Goal: Task Accomplishment & Management: Use online tool/utility

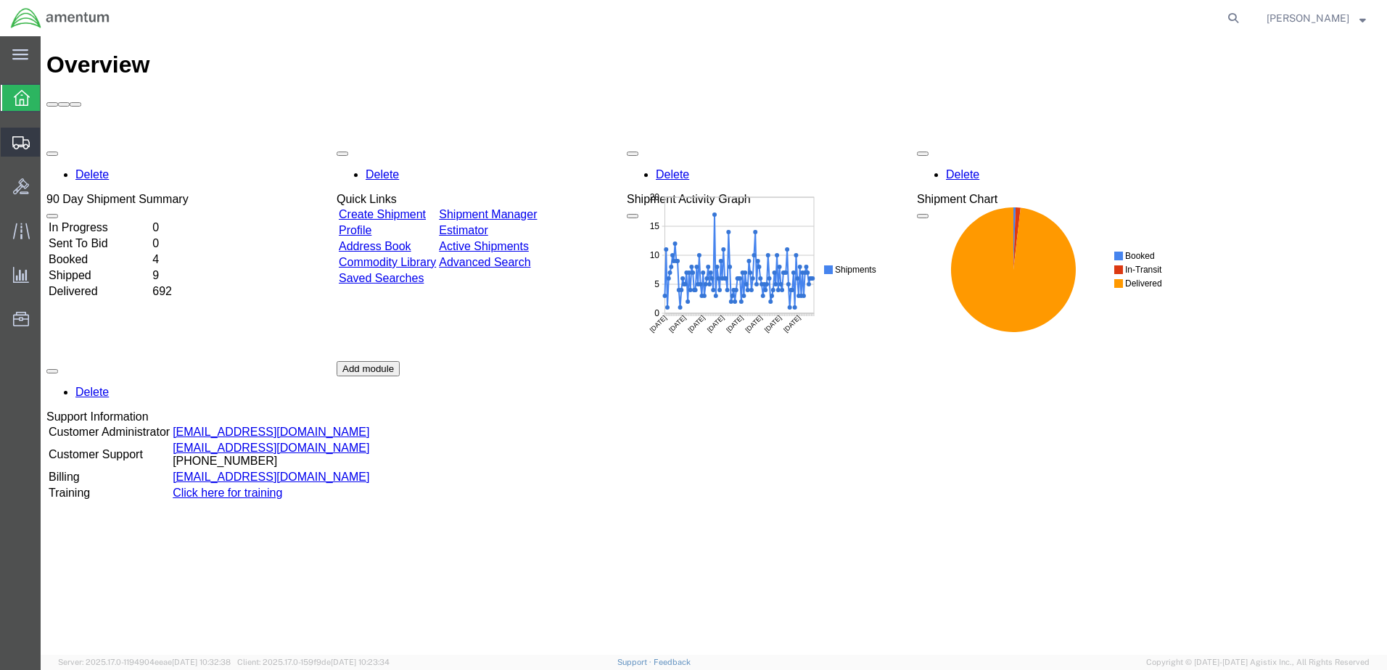
click at [0, 0] on span "Create Shipment" at bounding box center [0, 0] width 0 height 0
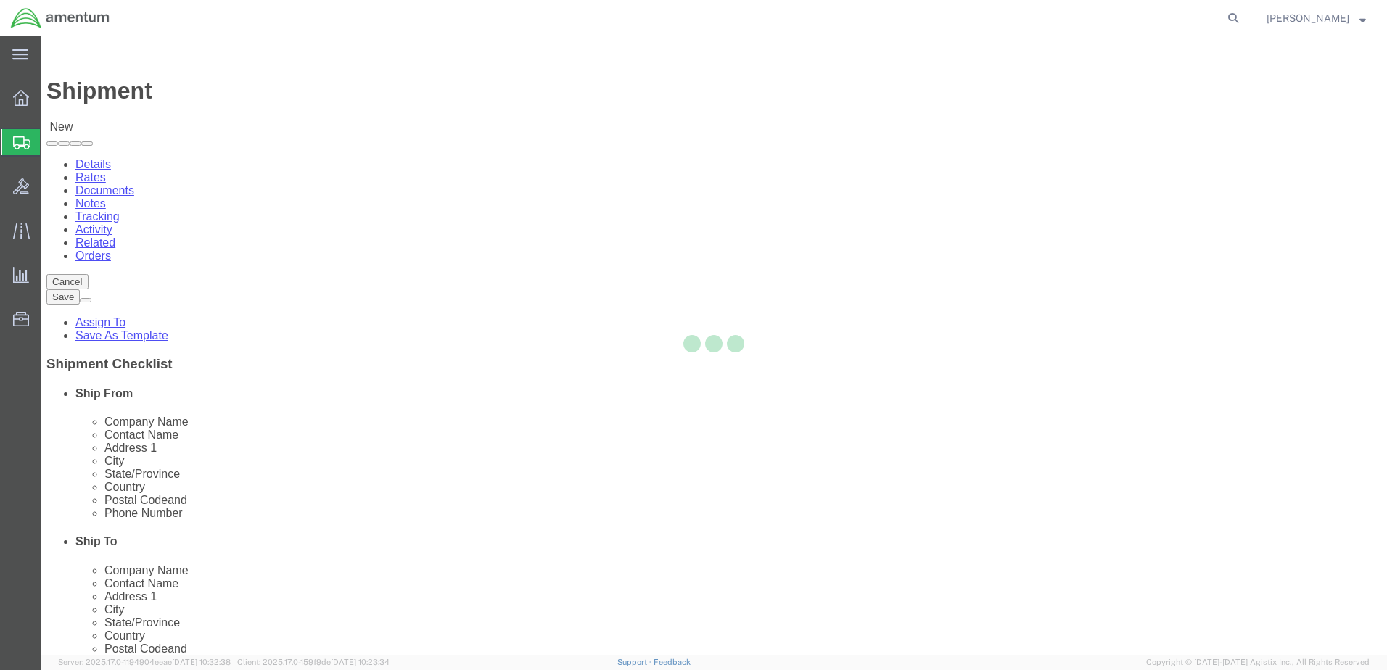
click at [310, 257] on div at bounding box center [714, 345] width 1346 height 619
select select
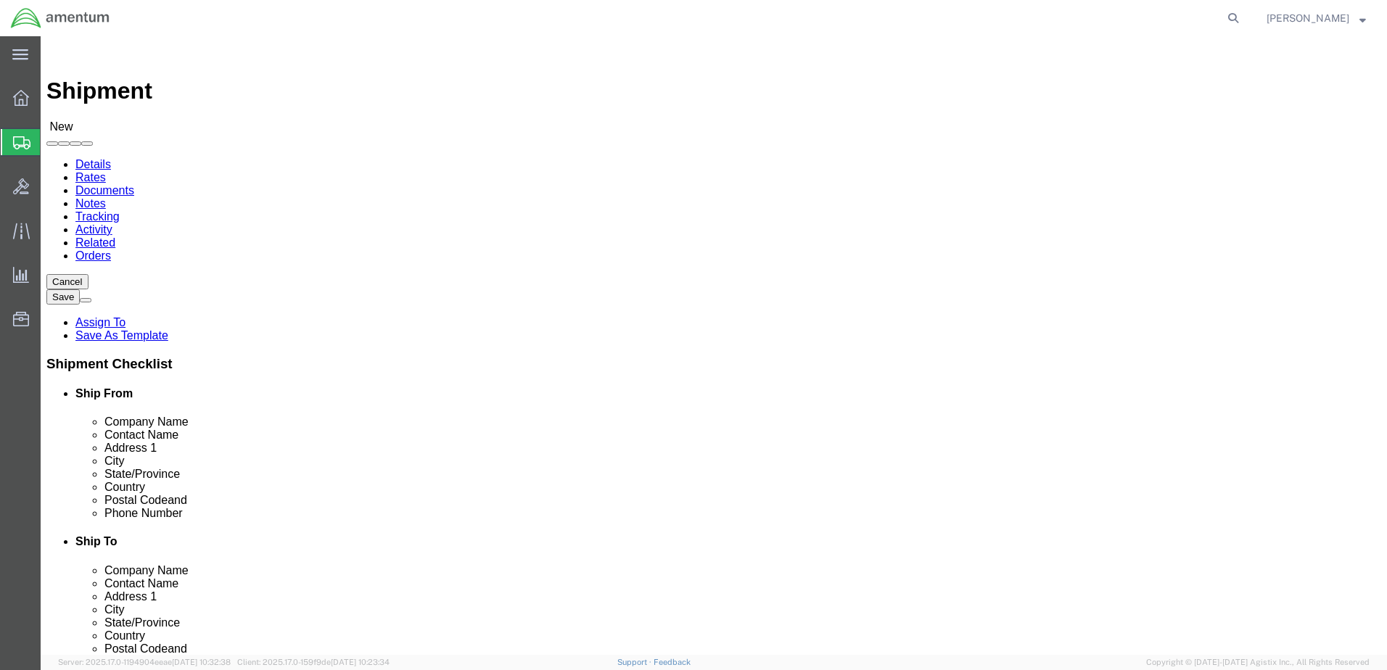
select select "MYPROFILE"
select select "CA"
type input "lrt"
select select "49940"
select select "[GEOGRAPHIC_DATA]"
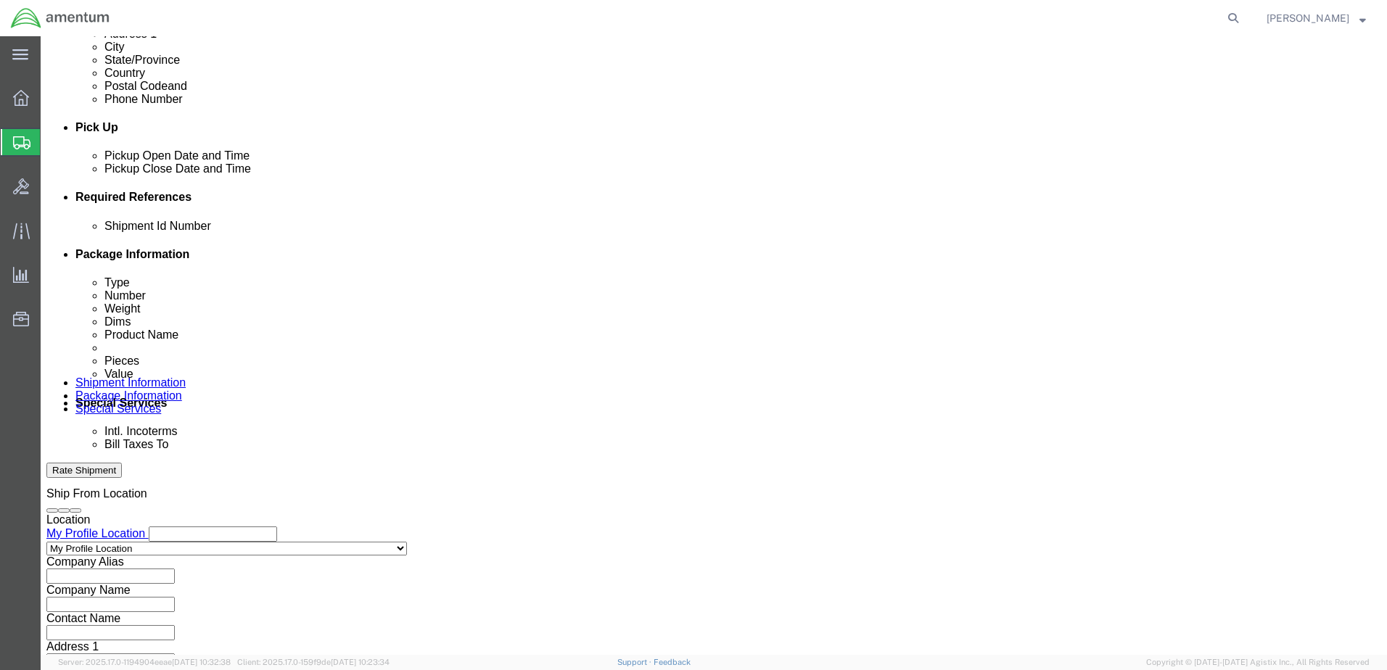
scroll to position [580, 0]
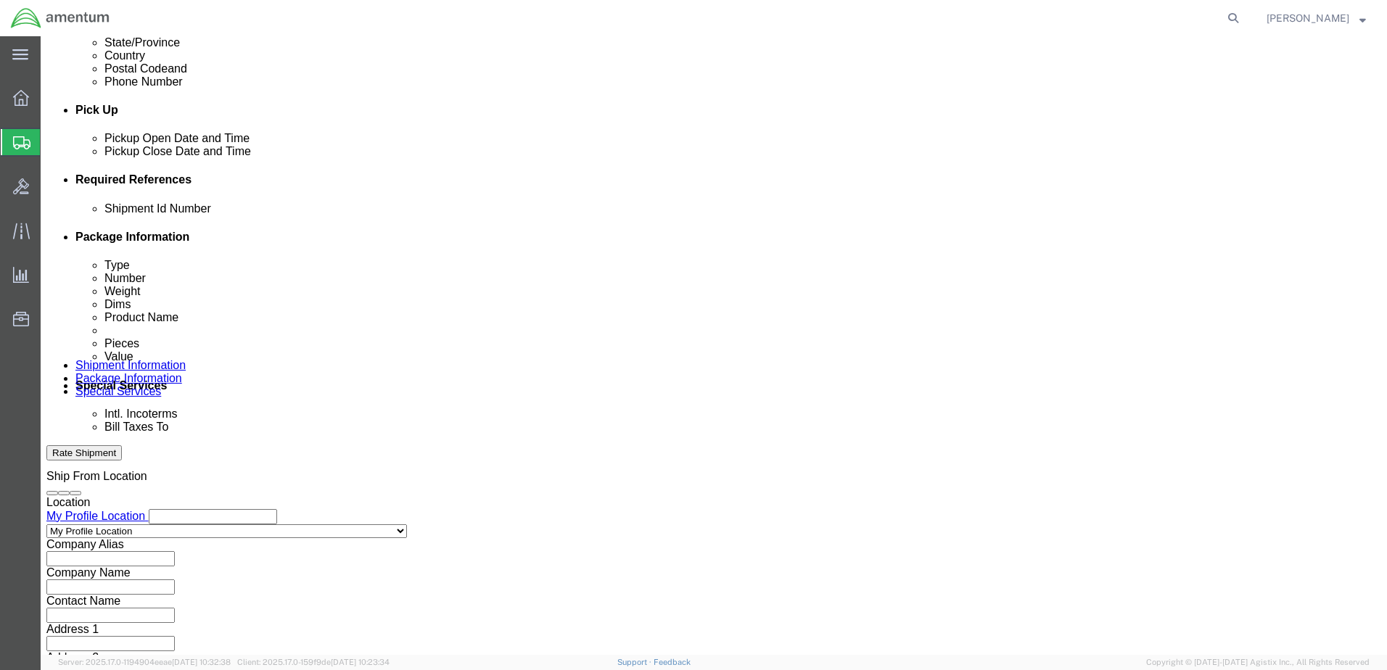
click button "Add reference"
paste input "325834"
type input "325834"
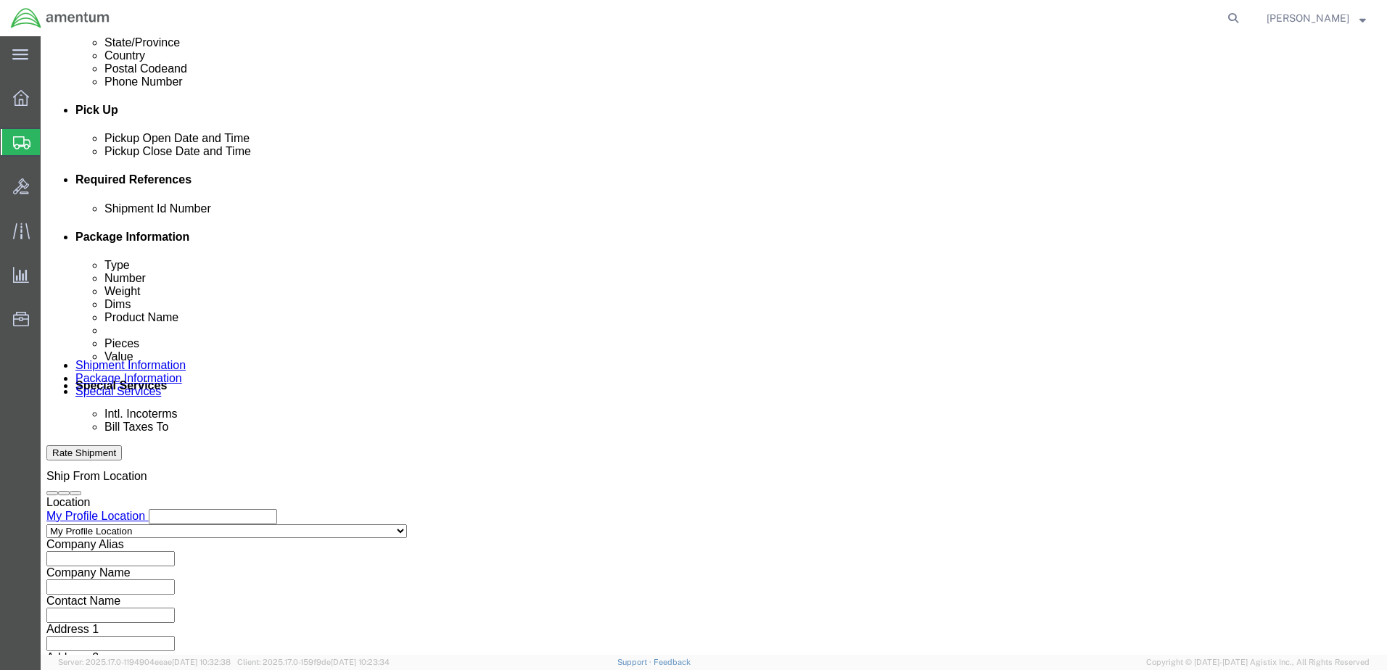
paste input "325834"
type input "325834"
click select "Select Account Type Activity ID Airline Appointment Number ASN Batch Request # …"
select select "CUSTREF"
click select "Select Account Type Activity ID Airline Appointment Number ASN Batch Request # …"
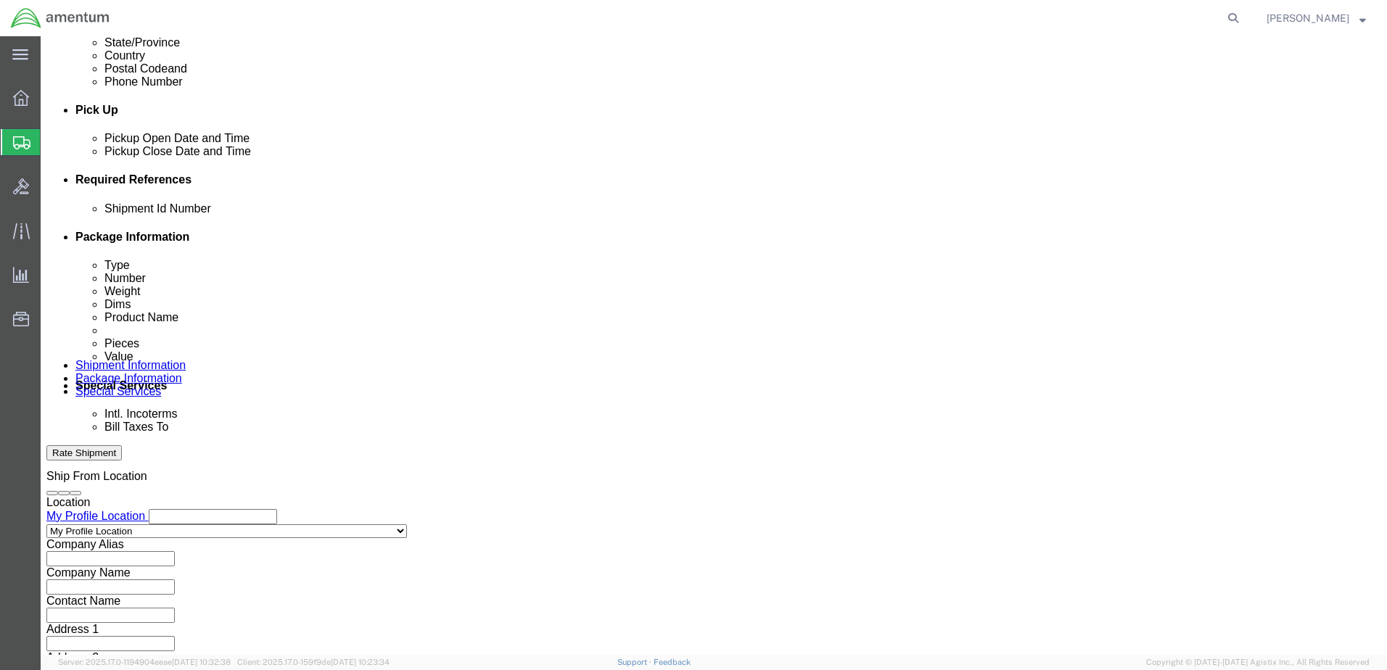
click select "Select Account Type Activity ID Airline Appointment Number ASN Batch Request # …"
select select "DEPT"
click select "Select Account Type Activity ID Airline Appointment Number ASN Batch Request # …"
click input "text"
type input "CBP"
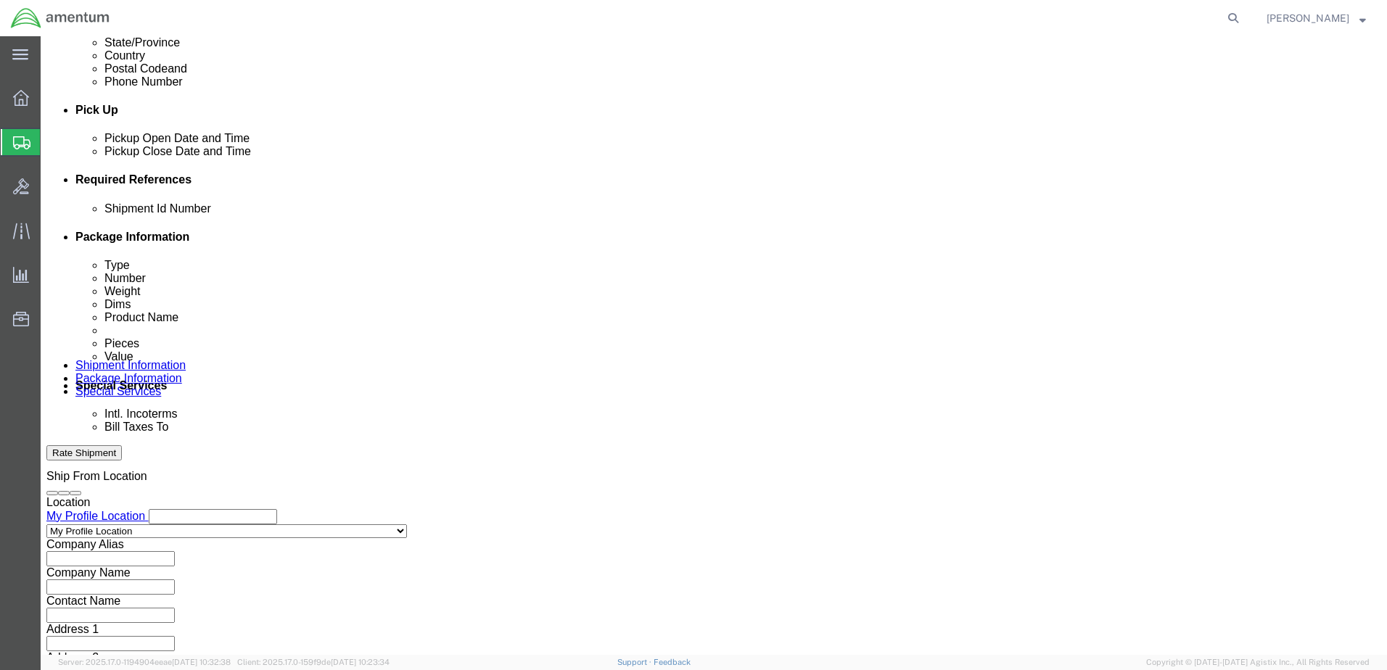
drag, startPoint x: 849, startPoint y: 313, endPoint x: 849, endPoint y: 306, distance: 7.3
click select "Select Account Type Activity ID Airline Appointment Number ASN Batch Request # …"
select select "PROJNUM"
click select "Select Account Type Activity ID Airline Appointment Number ASN Batch Request # …"
paste input "AME-2025-IP01-FO013-2219-NAMC-Z000"
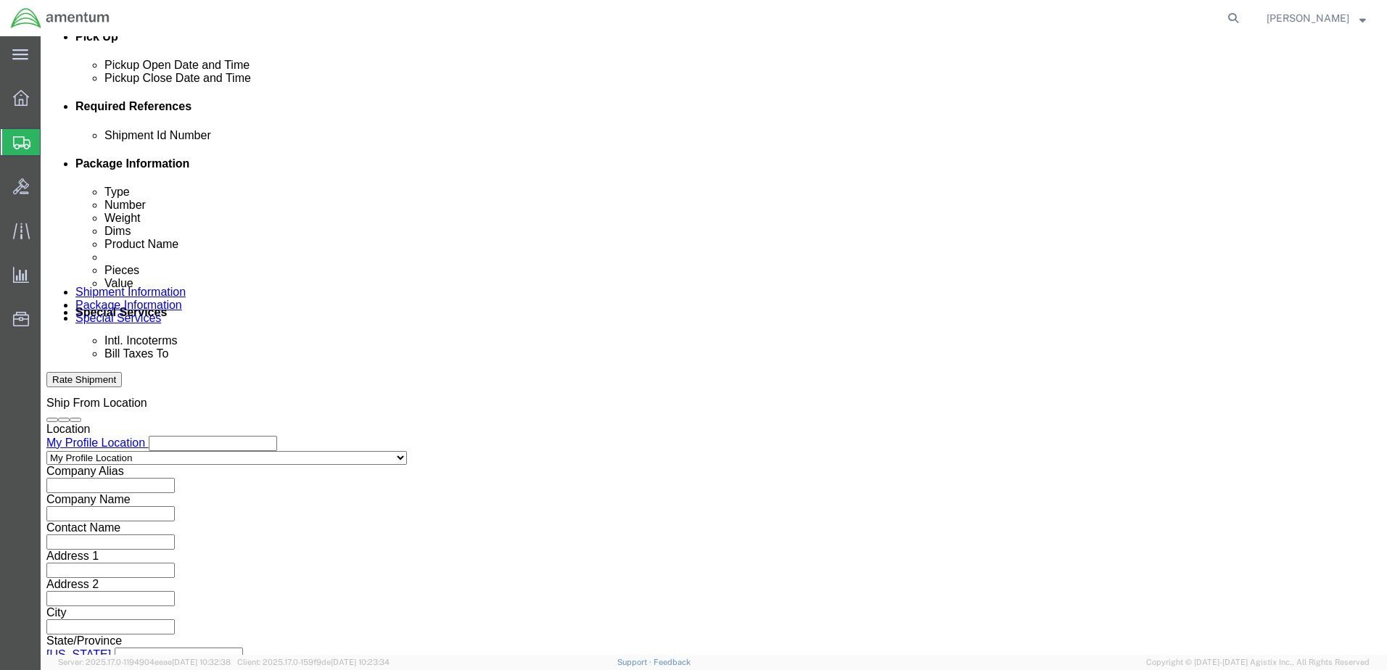
scroll to position [654, 0]
type input "AME-2025-IP01-FO013-2219-NAMC-Z000"
click button "Continue"
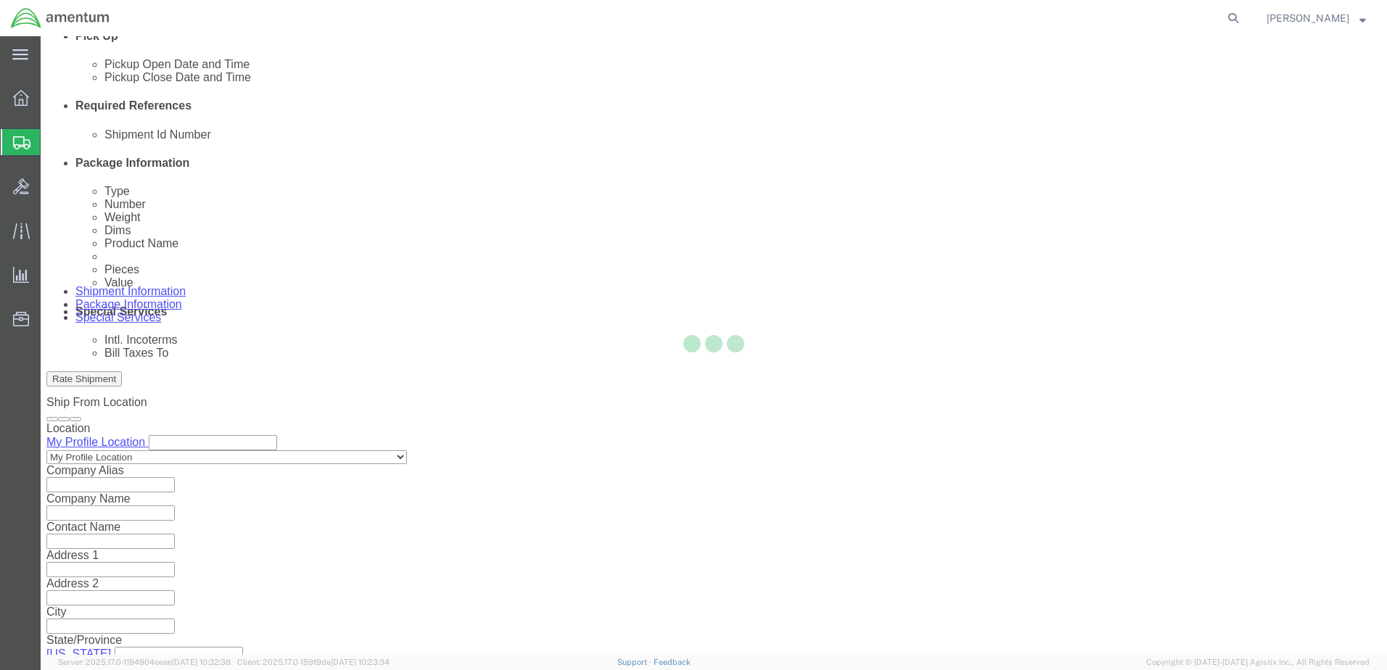
scroll to position [0, 0]
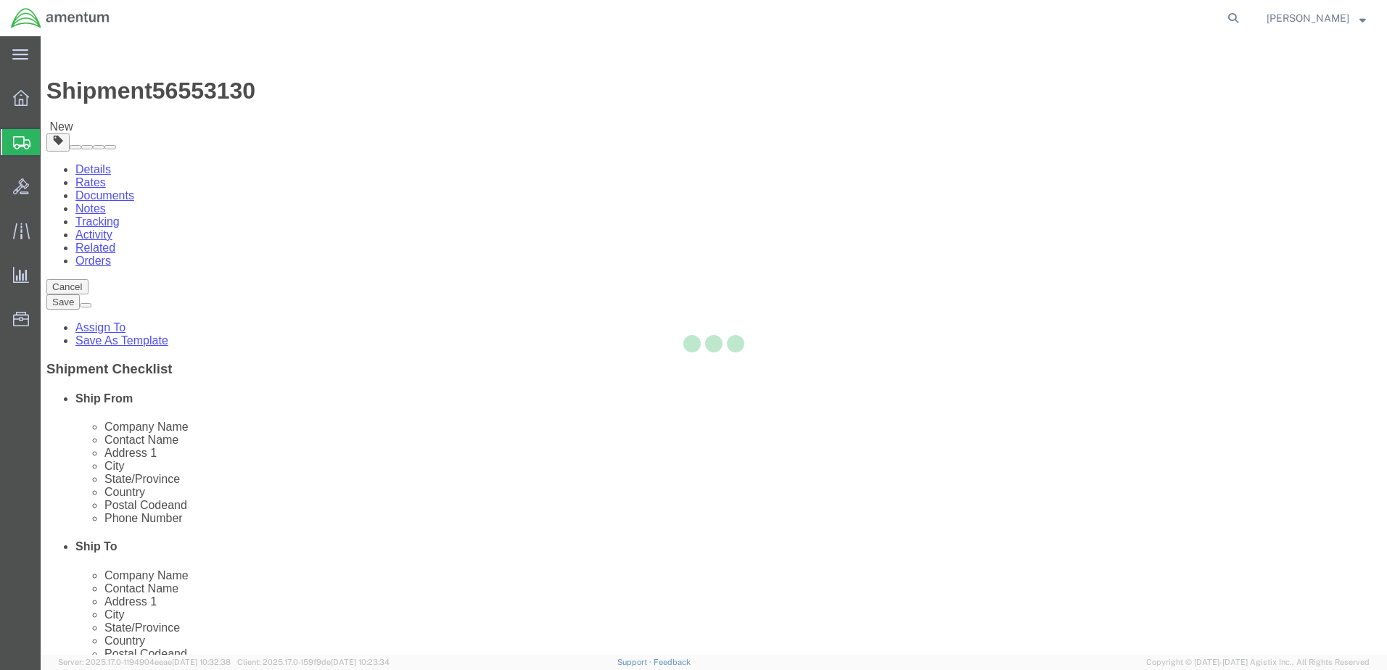
select select "CBOX"
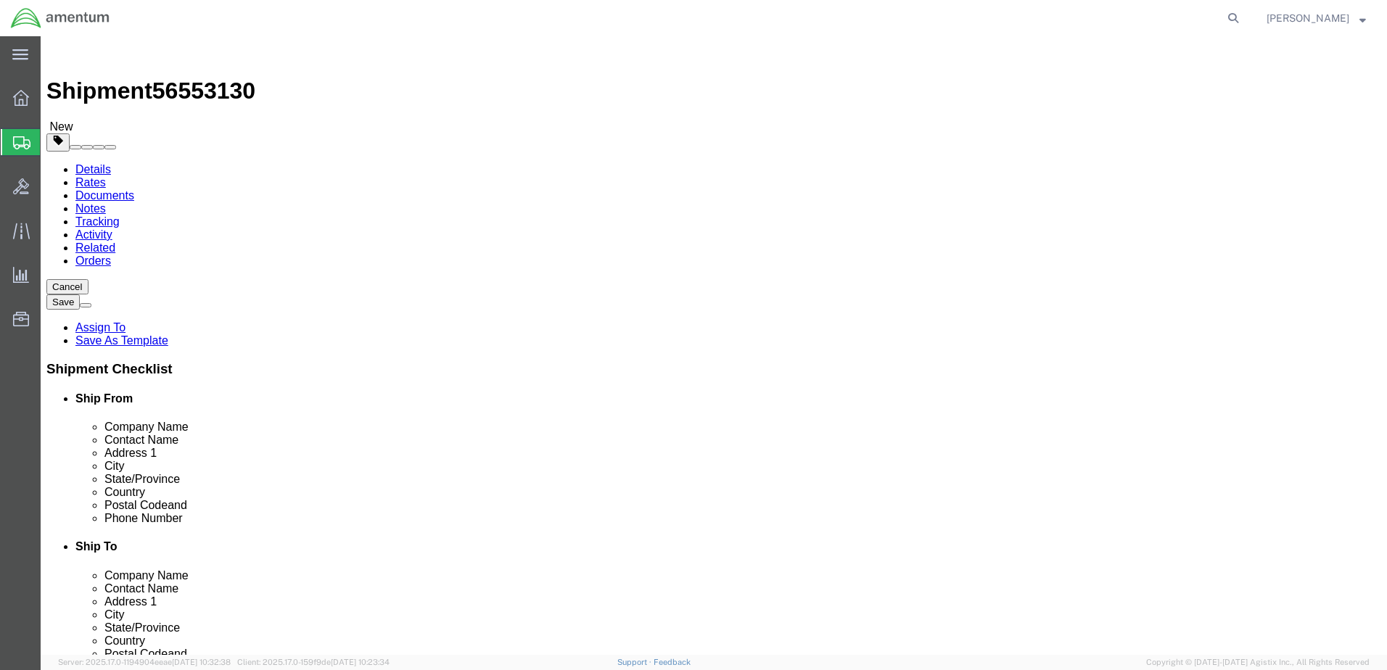
click input "text"
type input "12"
type input "5"
type input "4.0"
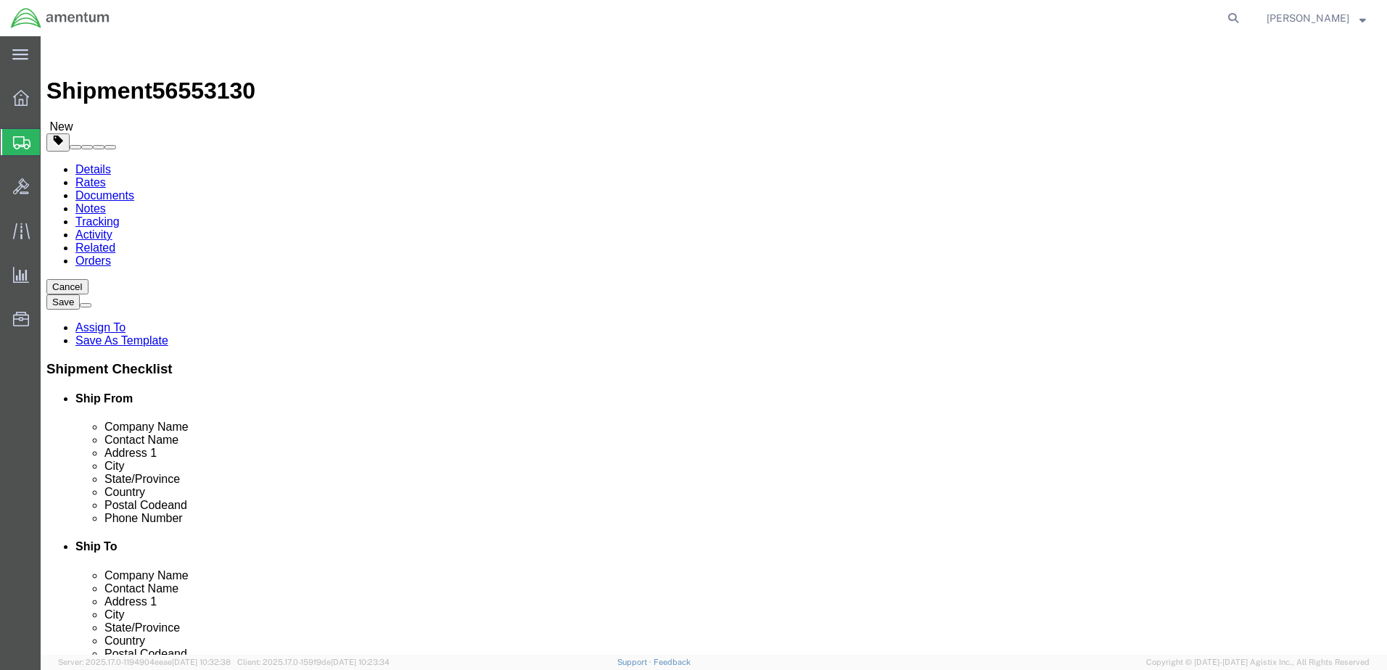
click link "Add Content"
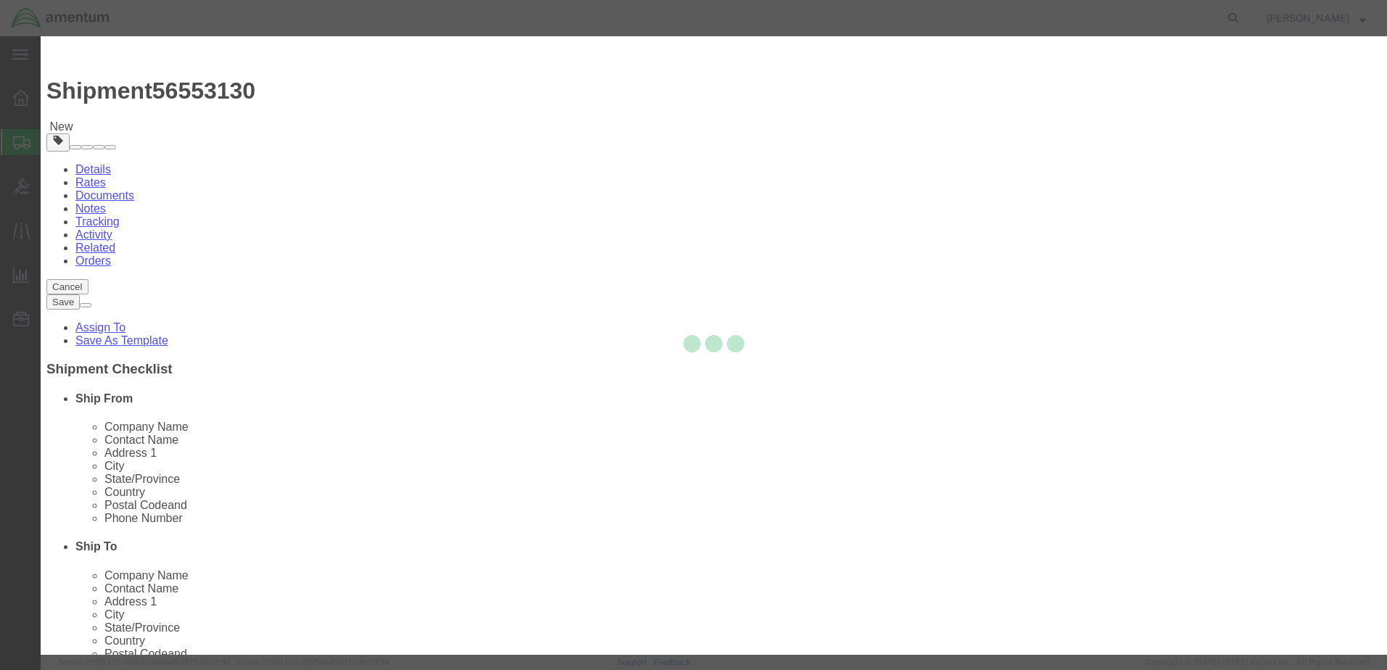
click at [490, 143] on div at bounding box center [714, 345] width 1346 height 619
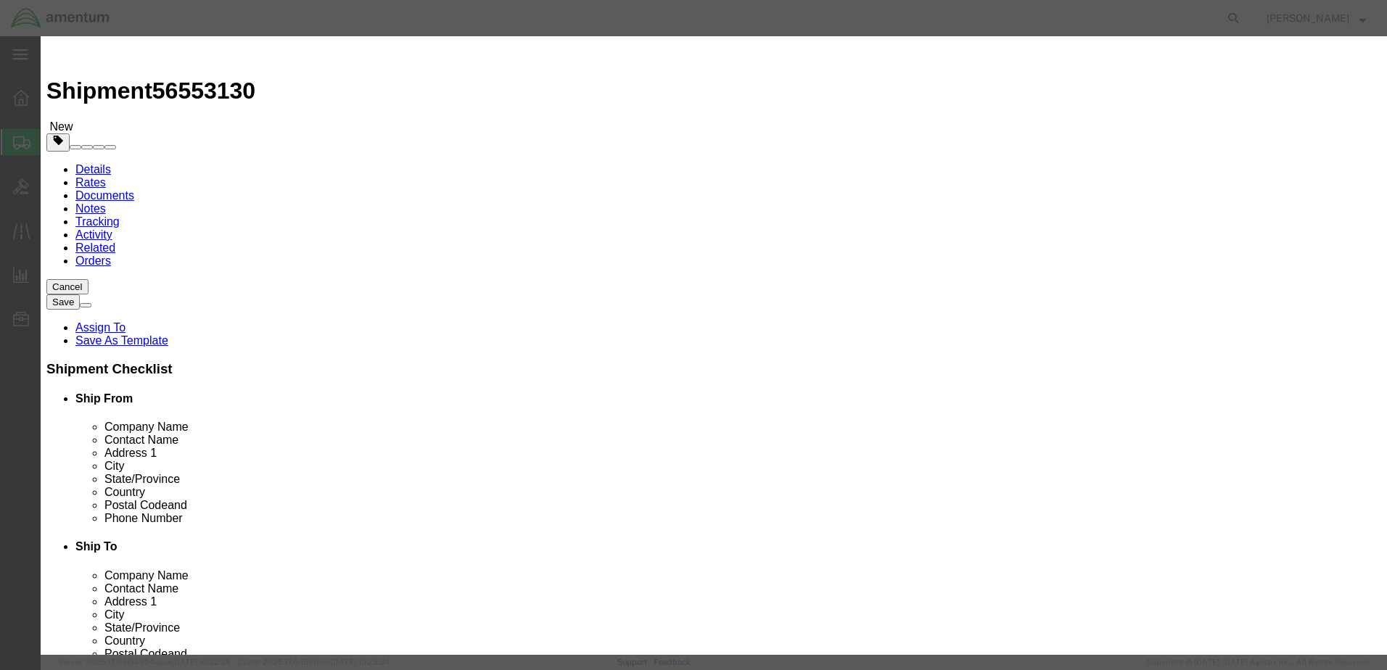
click input "text"
type input "Actuator"
drag, startPoint x: 435, startPoint y: 141, endPoint x: 415, endPoint y: 140, distance: 20.4
click div "0"
type input "1"
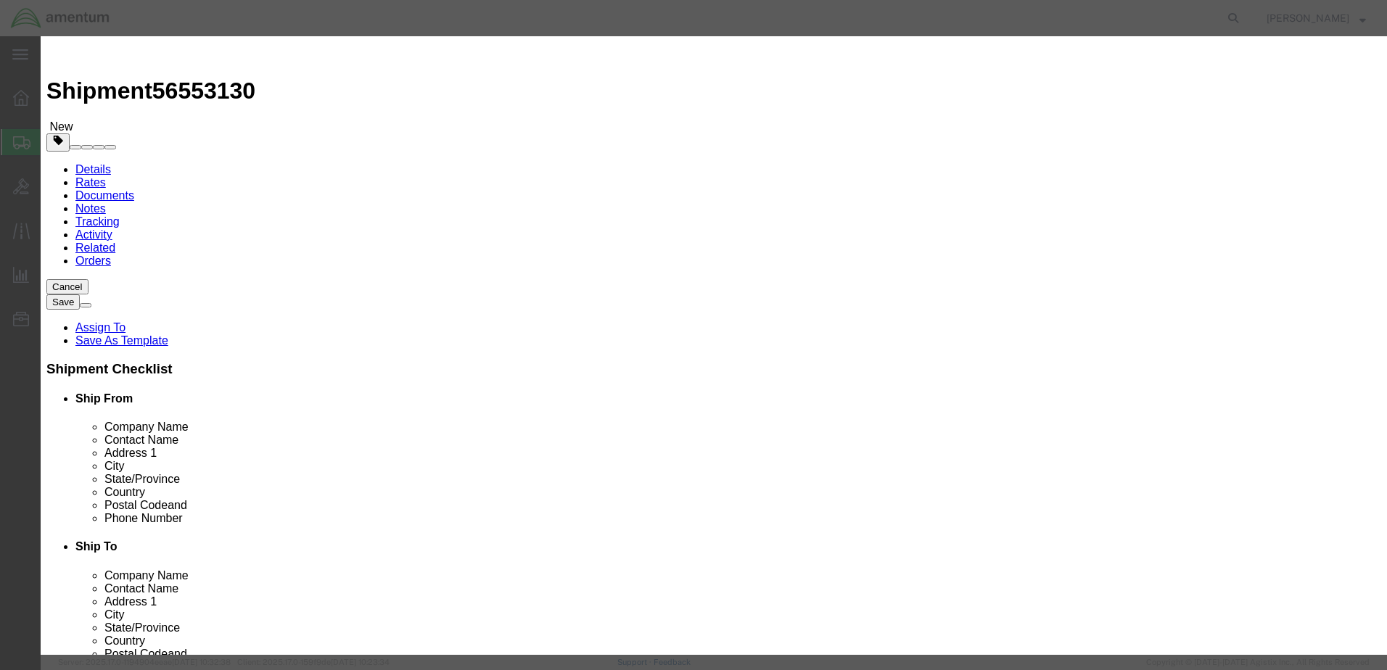
click div "Commodity library"
click input "text"
type input "10000.00"
click button "Save & Close"
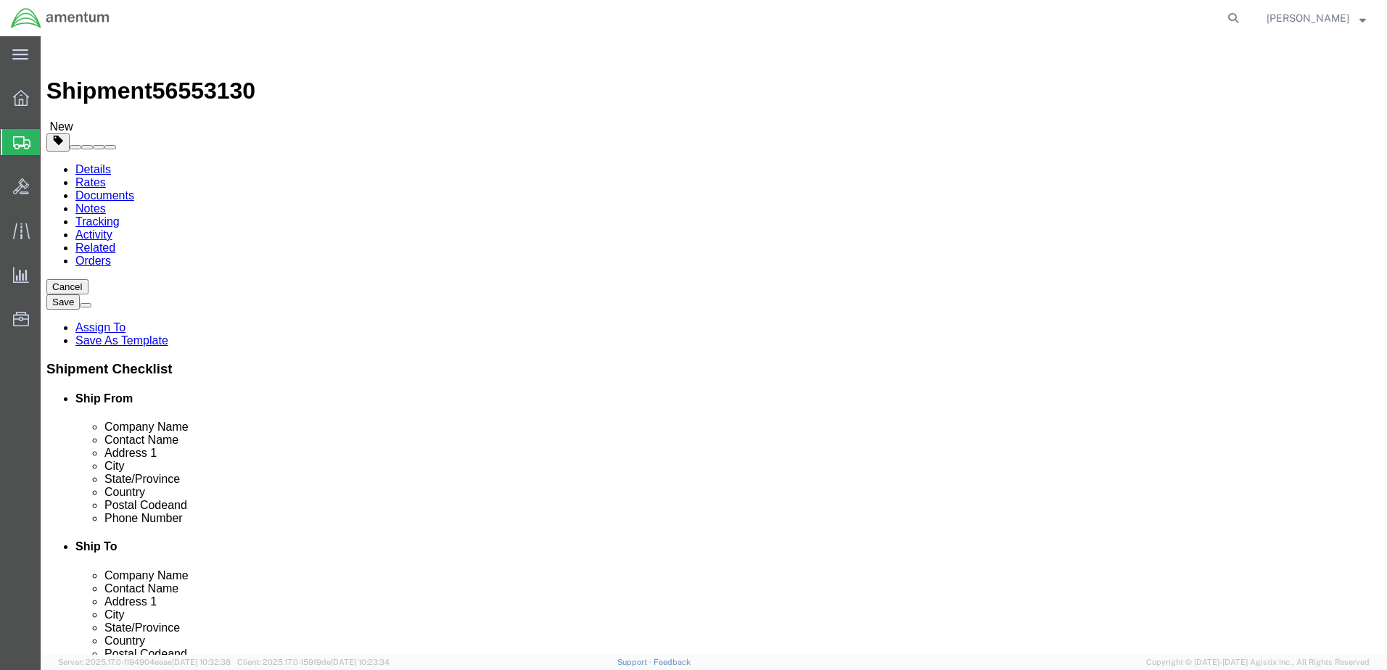
click button "Rate Shipment"
